Goal: Information Seeking & Learning: Learn about a topic

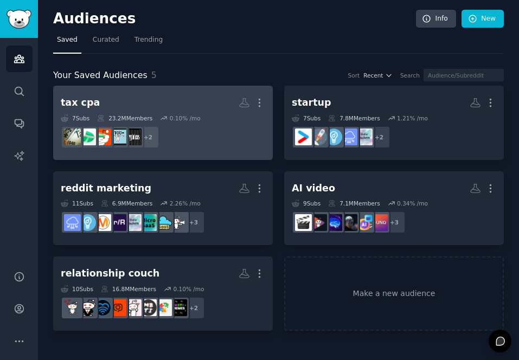
click at [154, 98] on h2 "tax cpa More" at bounding box center [163, 102] width 205 height 19
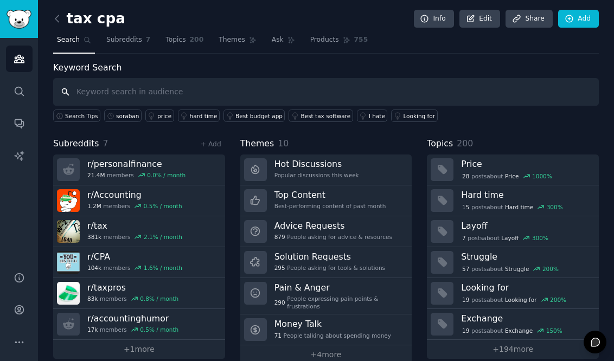
scroll to position [18, 0]
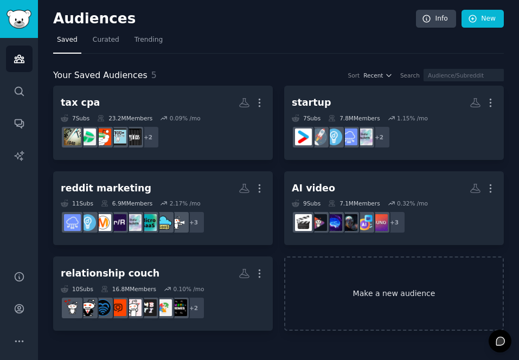
click at [384, 282] on link "Make a new audience" at bounding box center [394, 294] width 220 height 74
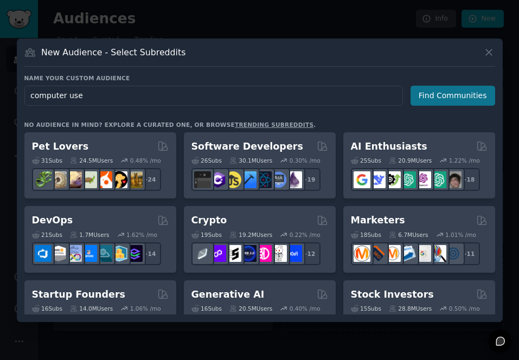
type input "computer use"
click at [430, 96] on button "Find Communities" at bounding box center [453, 96] width 85 height 20
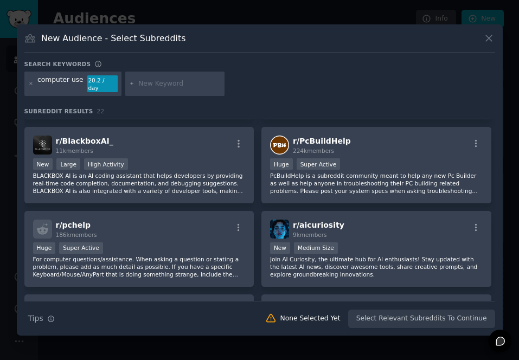
scroll to position [732, 0]
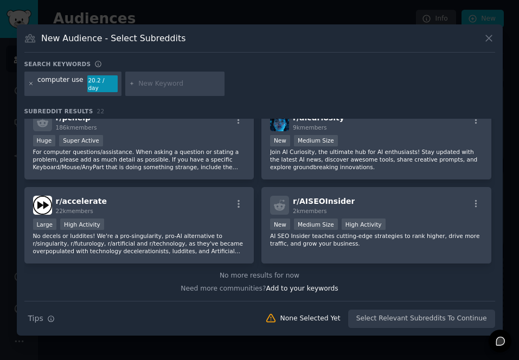
click at [31, 86] on icon at bounding box center [31, 84] width 6 height 6
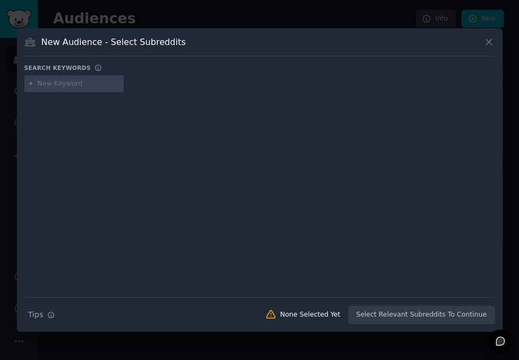
click at [60, 79] on input "text" at bounding box center [78, 84] width 82 height 10
paste input "computer use"
type input "computer use"
click at [63, 88] on div "computer use" at bounding box center [74, 83] width 100 height 17
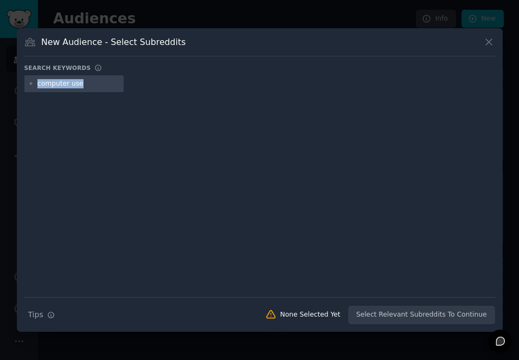
click at [63, 88] on div "computer use" at bounding box center [74, 83] width 100 height 17
click at [33, 84] on icon at bounding box center [31, 84] width 6 height 6
click at [32, 87] on div "computer use" at bounding box center [74, 83] width 100 height 17
click at [488, 40] on icon at bounding box center [488, 41] width 11 height 11
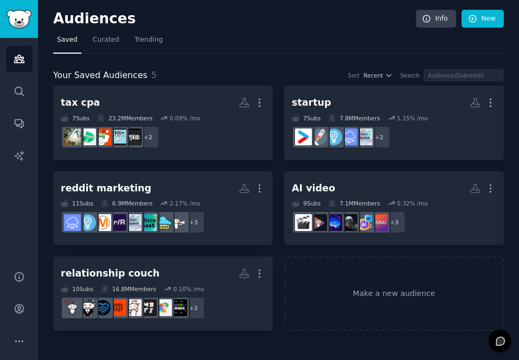
click at [279, 66] on div "Your Saved Audiences 5 Sort Recent Search tax cpa More 7 Sub s 23.2M Members 0.…" at bounding box center [278, 192] width 451 height 277
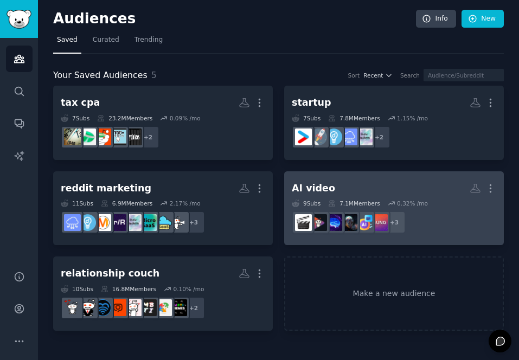
click at [377, 198] on div "AI video More 9 Sub s 7.1M Members 0.32 % /mo r/aivideo + 3" at bounding box center [394, 208] width 205 height 59
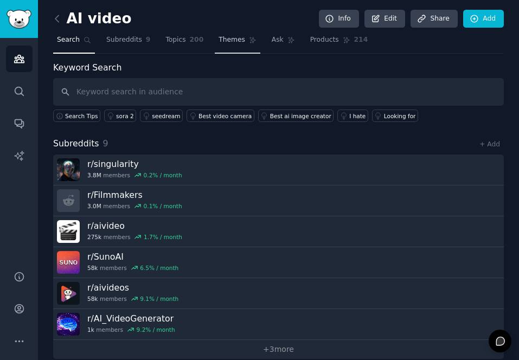
click at [196, 48] on link "Topics 200" at bounding box center [185, 42] width 46 height 22
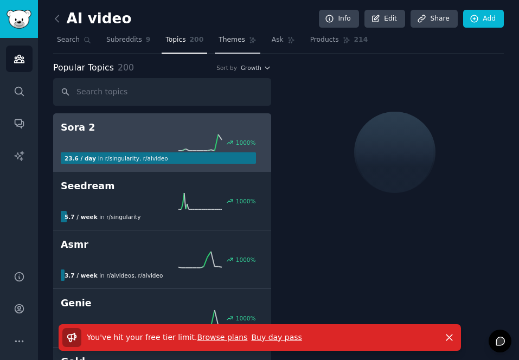
click at [220, 42] on span "Themes" at bounding box center [232, 40] width 27 height 10
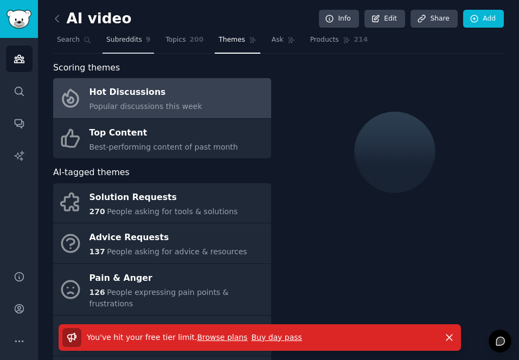
click at [130, 42] on span "Subreddits" at bounding box center [124, 40] width 36 height 10
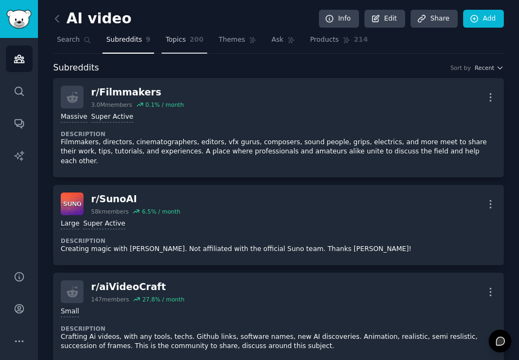
click at [168, 40] on span "Topics" at bounding box center [175, 40] width 20 height 10
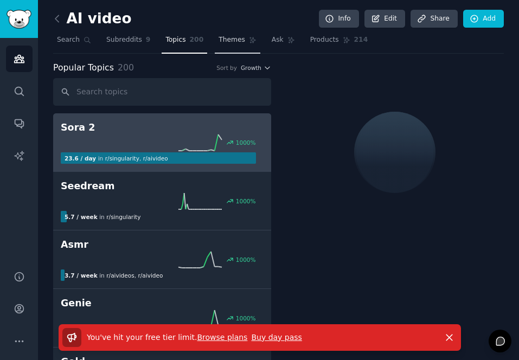
click at [225, 39] on span "Themes" at bounding box center [232, 40] width 27 height 10
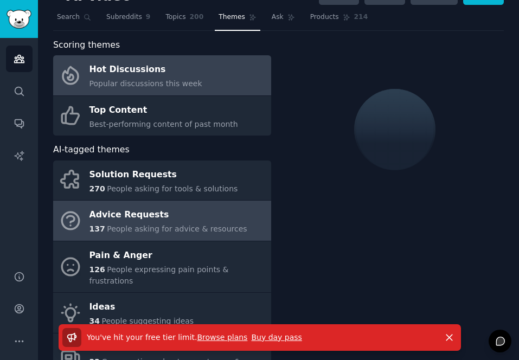
scroll to position [22, 0]
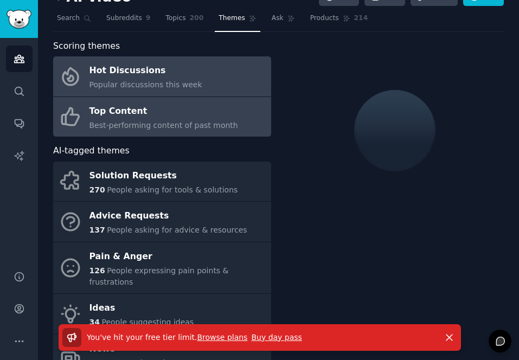
click at [183, 114] on div "Top Content" at bounding box center [164, 111] width 149 height 17
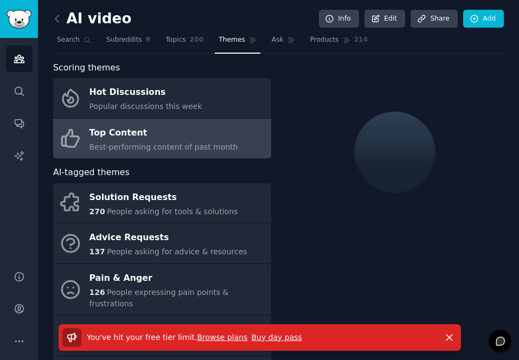
click at [220, 337] on link "Browse plans" at bounding box center [222, 337] width 50 height 9
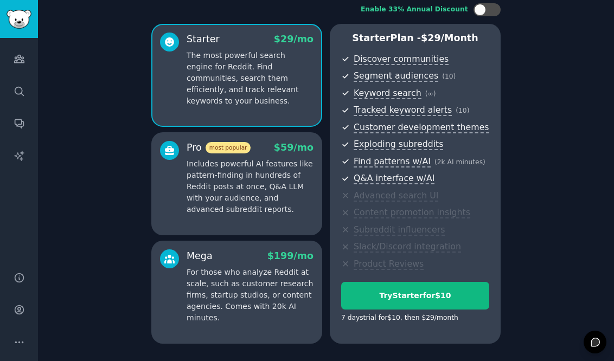
scroll to position [109, 0]
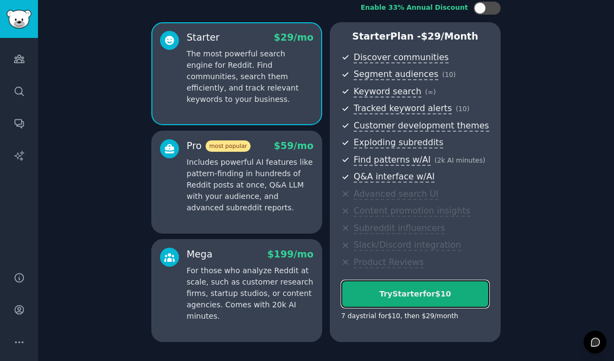
click at [430, 298] on div "Try Starter for $10" at bounding box center [415, 294] width 147 height 11
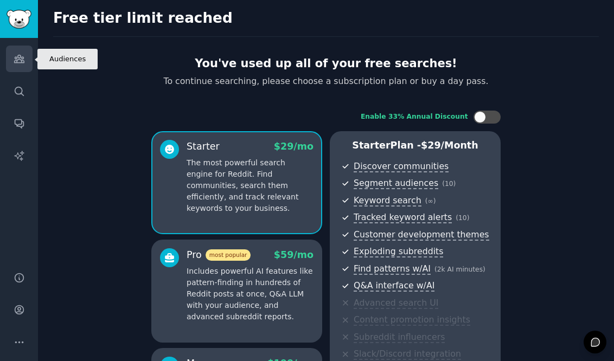
click at [27, 67] on link "Audiences" at bounding box center [19, 59] width 27 height 27
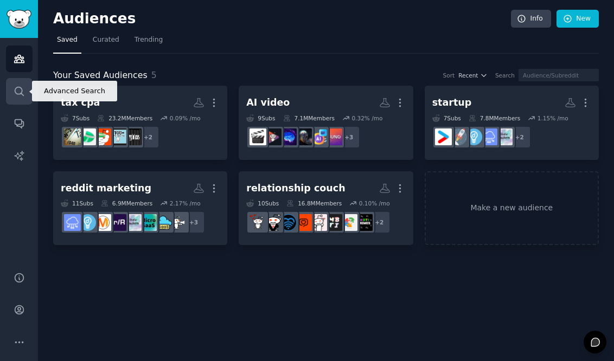
click at [23, 93] on icon "Sidebar" at bounding box center [19, 91] width 11 height 11
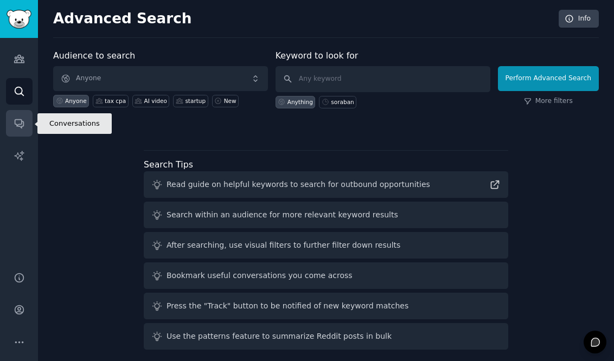
click at [20, 125] on icon "Sidebar" at bounding box center [19, 123] width 11 height 11
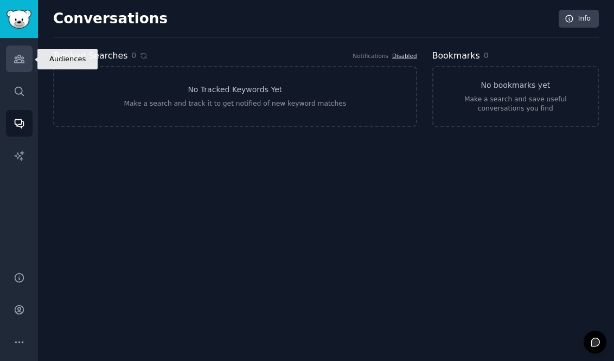
click at [25, 68] on link "Audiences" at bounding box center [19, 59] width 27 height 27
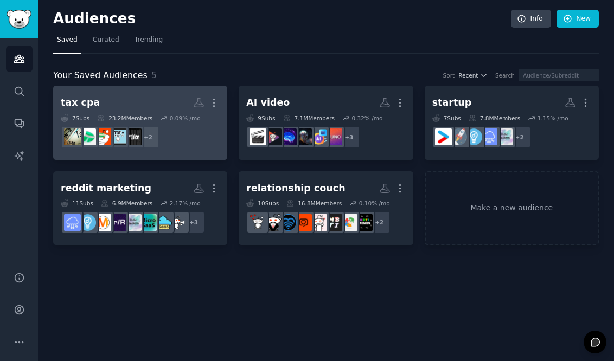
click at [199, 140] on dd "r/accountinghumor, r/personalfinance + 2" at bounding box center [140, 137] width 159 height 30
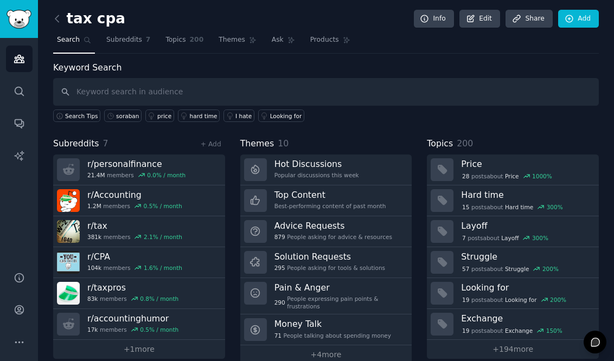
click at [222, 92] on input "text" at bounding box center [326, 92] width 546 height 28
type input "tax intake"
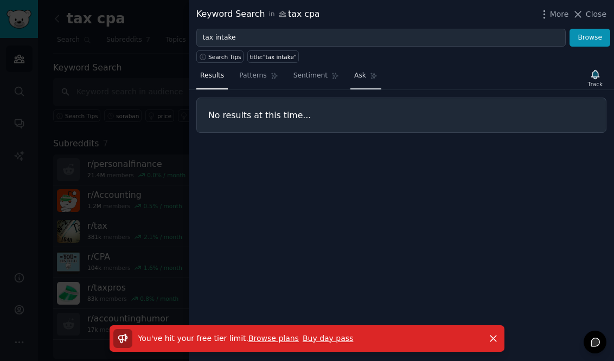
click at [354, 88] on link "Ask" at bounding box center [366, 78] width 31 height 22
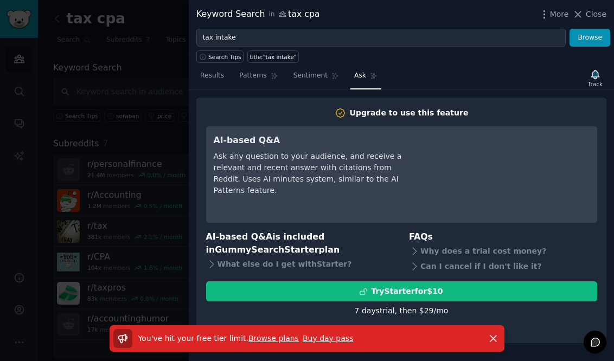
click at [278, 337] on link "Browse plans" at bounding box center [274, 338] width 50 height 9
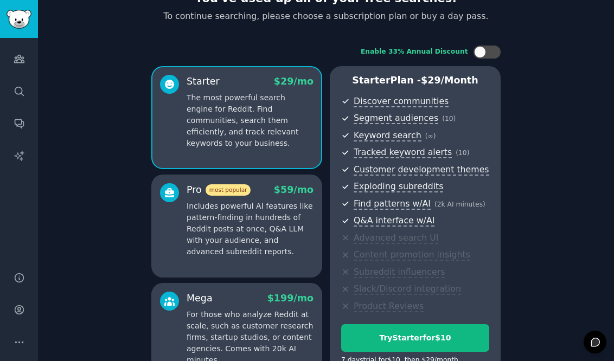
scroll to position [120, 0]
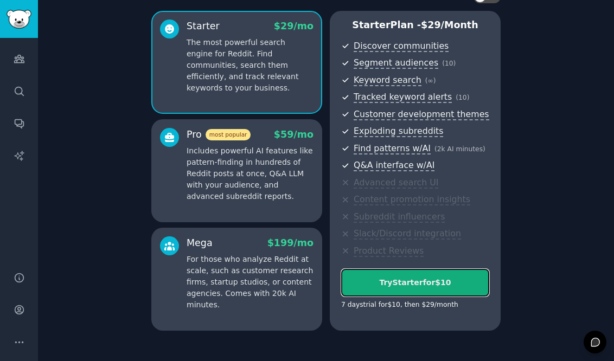
click at [418, 276] on button "Try Starter for $10" at bounding box center [415, 283] width 148 height 28
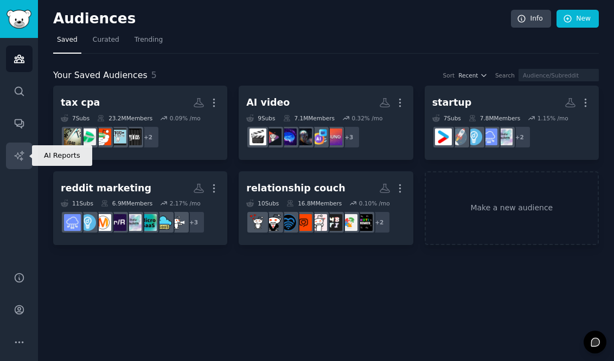
click at [22, 155] on icon "Sidebar" at bounding box center [19, 155] width 11 height 11
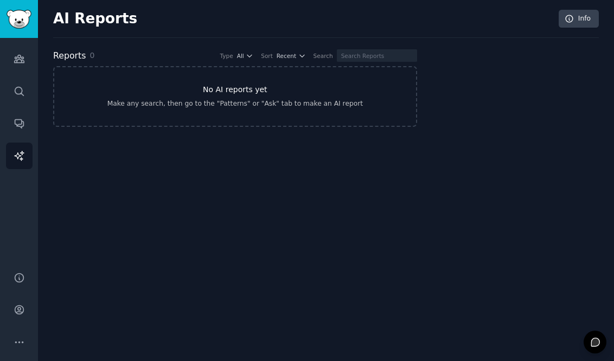
click at [114, 104] on link "No AI reports yet Make any search, then go to the "Patterns" or "Ask" tab to ma…" at bounding box center [235, 96] width 364 height 61
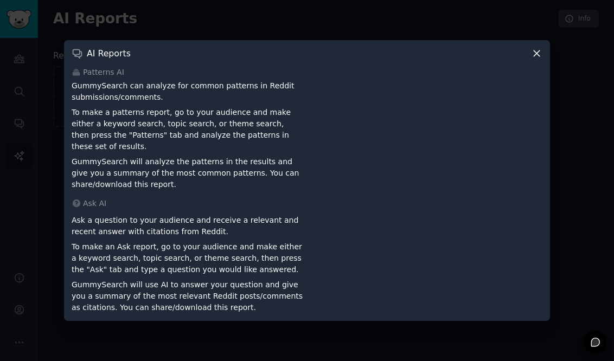
click at [532, 59] on icon at bounding box center [536, 53] width 11 height 11
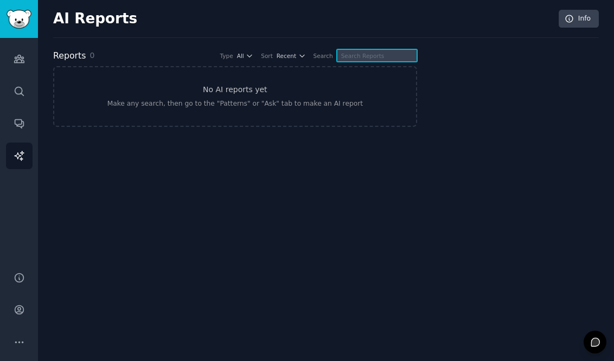
click at [370, 54] on input "text" at bounding box center [377, 55] width 80 height 12
click at [238, 107] on div "Make any search, then go to the "Patterns" or "Ask" tab to make an AI report" at bounding box center [235, 104] width 256 height 10
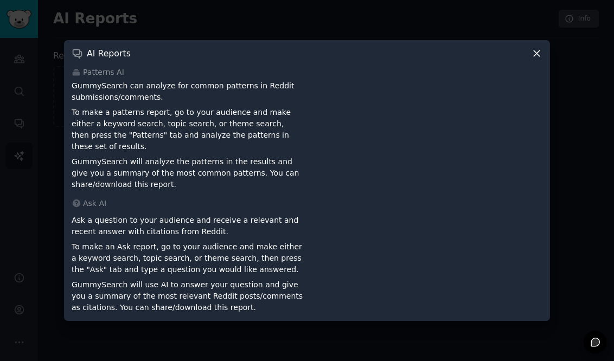
click at [537, 58] on icon at bounding box center [536, 53] width 11 height 11
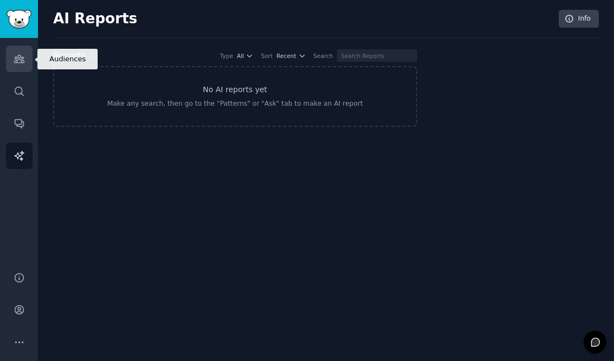
click at [20, 71] on link "Audiences" at bounding box center [19, 59] width 27 height 27
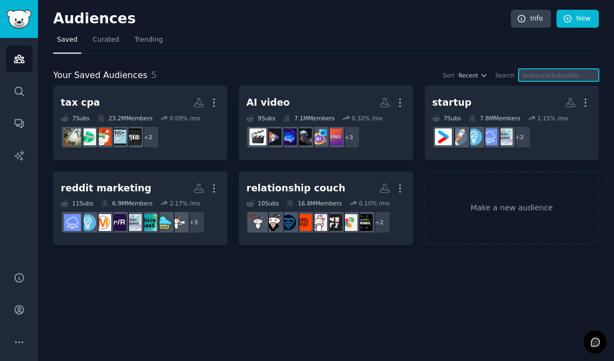
click at [557, 74] on input "text" at bounding box center [559, 75] width 80 height 12
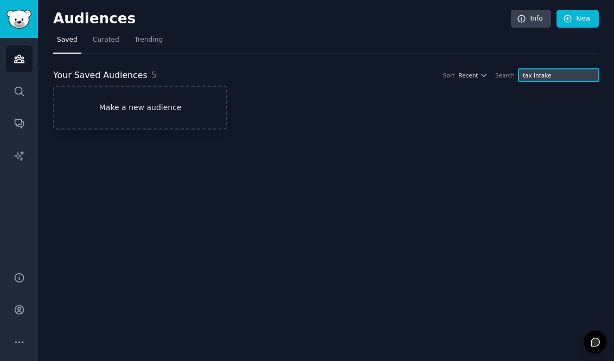
type input "tax intake"
click at [215, 90] on link "Make a new audience" at bounding box center [140, 108] width 174 height 44
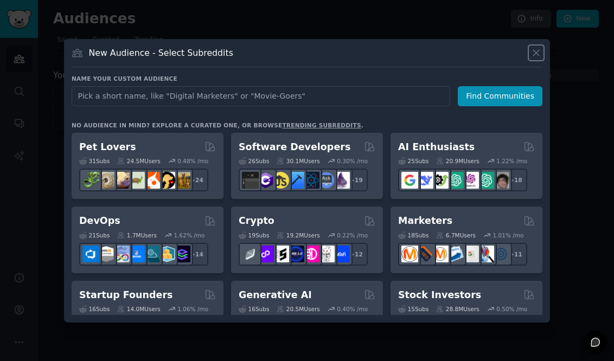
click at [540, 53] on icon at bounding box center [536, 52] width 11 height 11
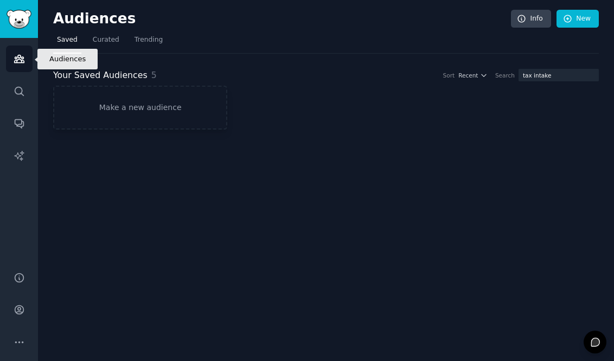
click at [18, 61] on icon "Sidebar" at bounding box center [19, 58] width 11 height 11
click at [101, 47] on link "Curated" at bounding box center [106, 42] width 34 height 22
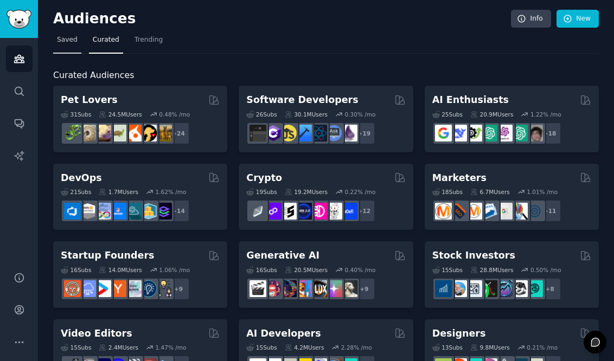
click at [76, 39] on span "Saved" at bounding box center [67, 40] width 21 height 10
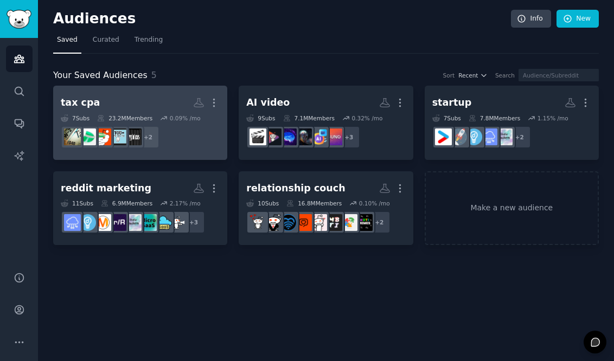
click at [99, 96] on h2 "tax cpa More" at bounding box center [140, 102] width 159 height 19
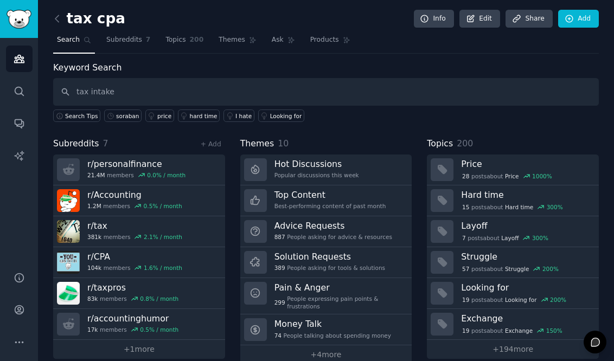
type input "tax intake"
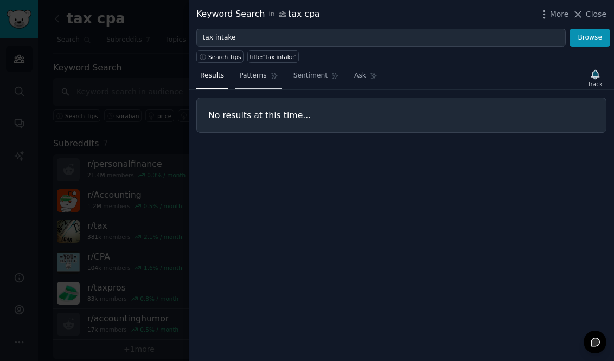
click at [254, 77] on span "Patterns" at bounding box center [252, 76] width 27 height 10
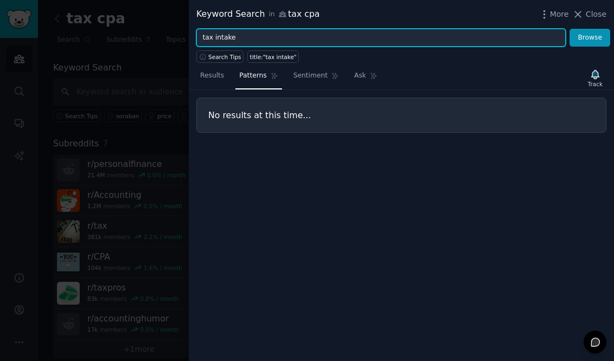
drag, startPoint x: 213, startPoint y: 39, endPoint x: 176, endPoint y: 38, distance: 36.4
click at [176, 38] on div "Keyword Search in tax cpa More Close tax intake Browse Search Tips title:"tax i…" at bounding box center [307, 180] width 614 height 361
type input "intake"
click at [570, 29] on button "Browse" at bounding box center [590, 38] width 41 height 18
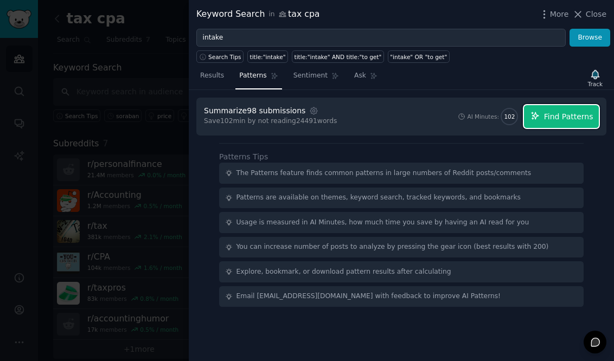
click at [540, 119] on icon "button" at bounding box center [536, 116] width 10 height 10
